Goal: Task Accomplishment & Management: Complete application form

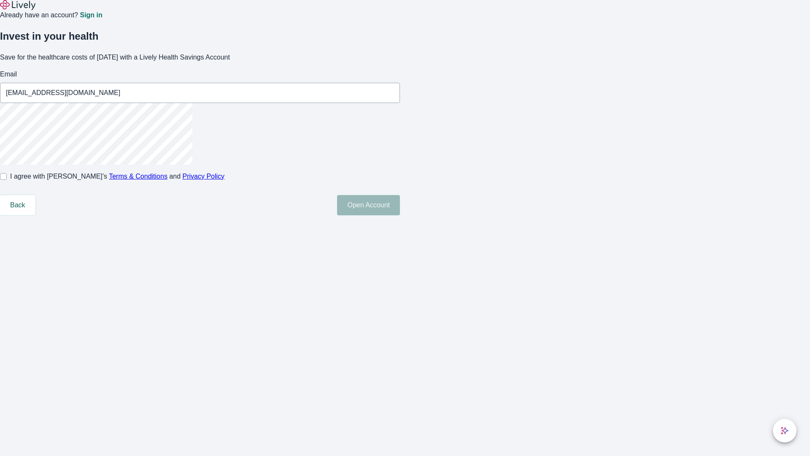
click at [7, 180] on input "I agree with Lively’s Terms & Conditions and Privacy Policy" at bounding box center [3, 176] width 7 height 7
checkbox input "true"
click at [400, 215] on button "Open Account" at bounding box center [368, 205] width 63 height 20
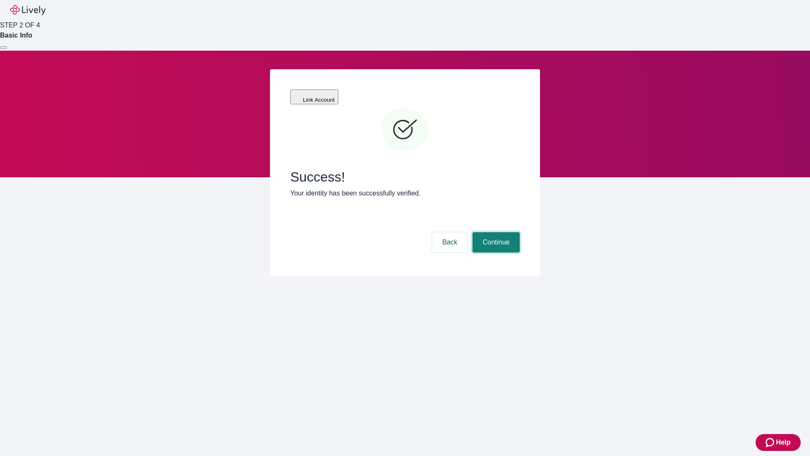
click at [495, 232] on button "Continue" at bounding box center [495, 242] width 47 height 20
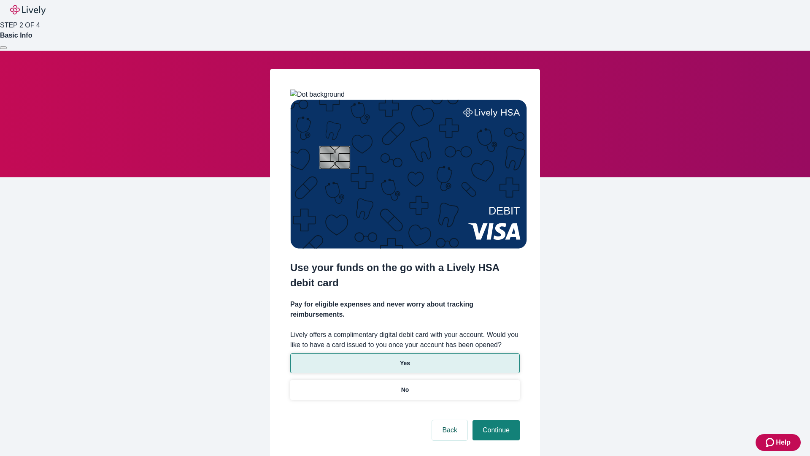
click at [404, 359] on p "Yes" at bounding box center [405, 363] width 10 height 9
click at [495, 420] on button "Continue" at bounding box center [495, 430] width 47 height 20
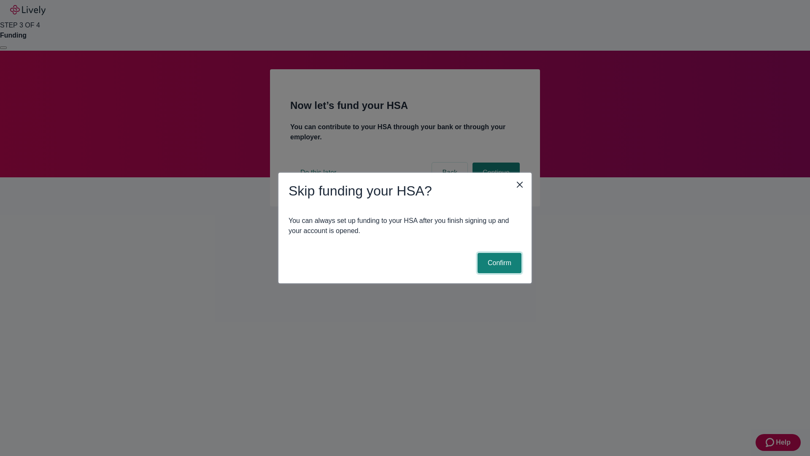
click at [498, 263] on button "Confirm" at bounding box center [499, 263] width 44 height 20
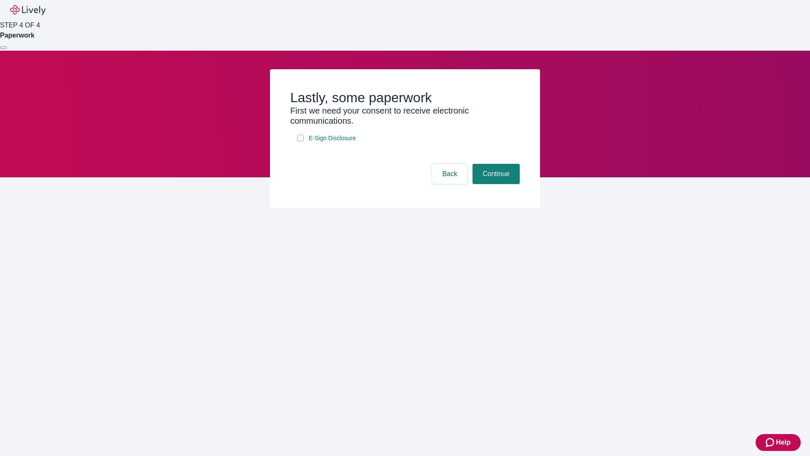
click at [300, 141] on input "E-Sign Disclosure" at bounding box center [300, 138] width 7 height 7
checkbox input "true"
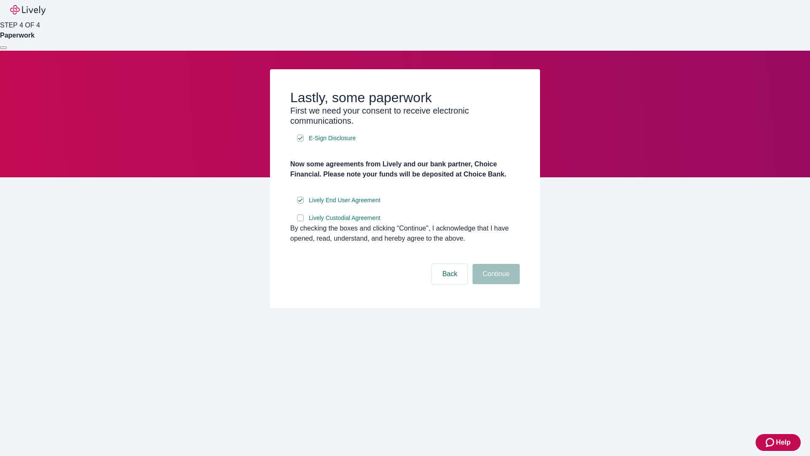
click at [300, 221] on input "Lively Custodial Agreement" at bounding box center [300, 217] width 7 height 7
checkbox input "true"
click at [495, 284] on button "Continue" at bounding box center [495, 274] width 47 height 20
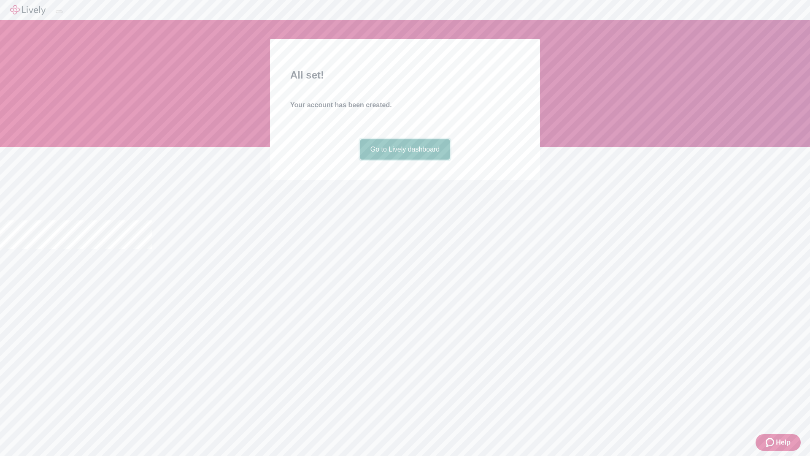
click at [404, 159] on link "Go to Lively dashboard" at bounding box center [405, 149] width 90 height 20
